Goal: Task Accomplishment & Management: Manage account settings

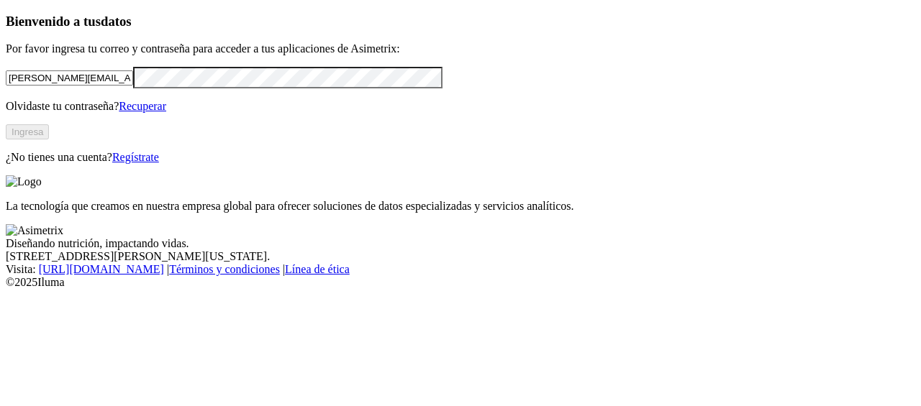
click at [303, 164] on p "¿No tienes una cuenta? Regístrate" at bounding box center [460, 157] width 909 height 13
click at [49, 140] on button "Ingresa" at bounding box center [27, 131] width 43 height 15
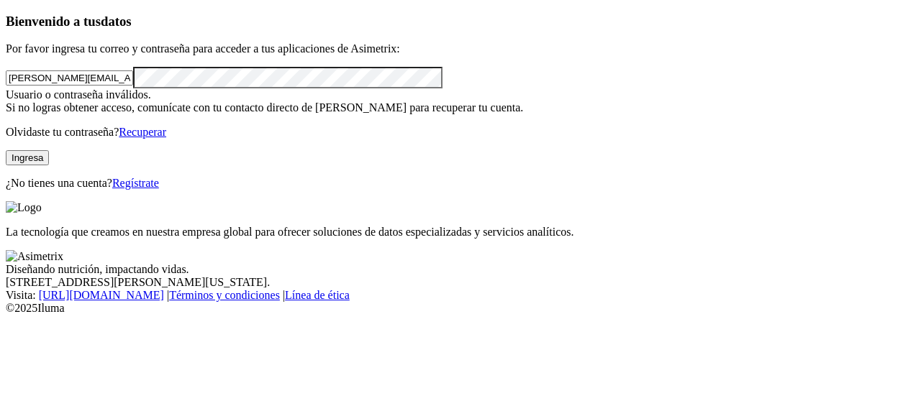
click at [133, 86] on input "[PERSON_NAME][EMAIL_ADDRESS][PERSON_NAME][DOMAIN_NAME]" at bounding box center [69, 78] width 127 height 15
click at [352, 57] on div "Bienvenido a tus datos Por favor ingresa tu correo y contraseña para acceder a …" at bounding box center [460, 102] width 909 height 176
click at [6, 124] on div "Bienvenido a tus datos Por favor ingresa tu correo y contraseña para acceder a …" at bounding box center [460, 102] width 909 height 176
click at [436, 201] on div "La tecnología que creamos en nuestra empresa global para ofrecer soluciones de …" at bounding box center [460, 219] width 909 height 37
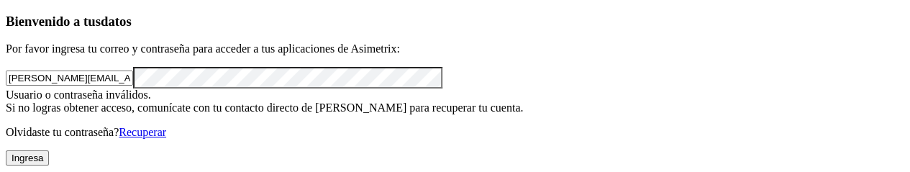
click at [133, 86] on input "[PERSON_NAME][EMAIL_ADDRESS][PERSON_NAME][DOMAIN_NAME]" at bounding box center [69, 78] width 127 height 15
type input "[PERSON_NAME][EMAIL_ADDRESS][PERSON_NAME][DOMAIN_NAME]"
click at [6, 92] on div "Bienvenido a tus datos Por favor ingresa tu correo y contraseña para acceder a …" at bounding box center [455, 102] width 899 height 176
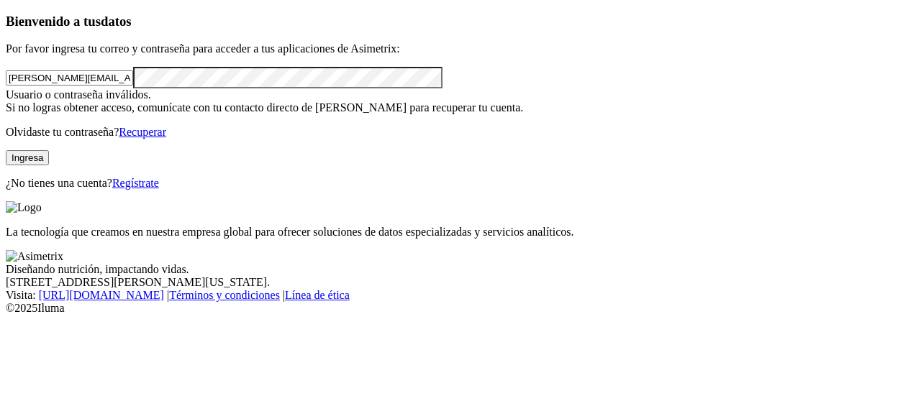
click at [49, 165] on button "Ingresa" at bounding box center [27, 157] width 43 height 15
click at [14, 114] on div "Bienvenido a tus datos Por favor ingresa tu correo y contraseña para acceder a …" at bounding box center [460, 102] width 909 height 176
click at [49, 165] on button "Ingresa" at bounding box center [27, 157] width 43 height 15
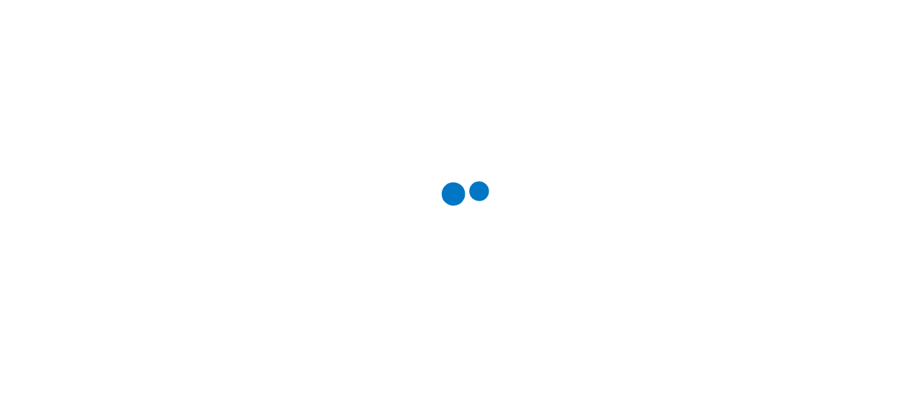
click at [745, 87] on div at bounding box center [466, 203] width 921 height 406
